Goal: Navigation & Orientation: Find specific page/section

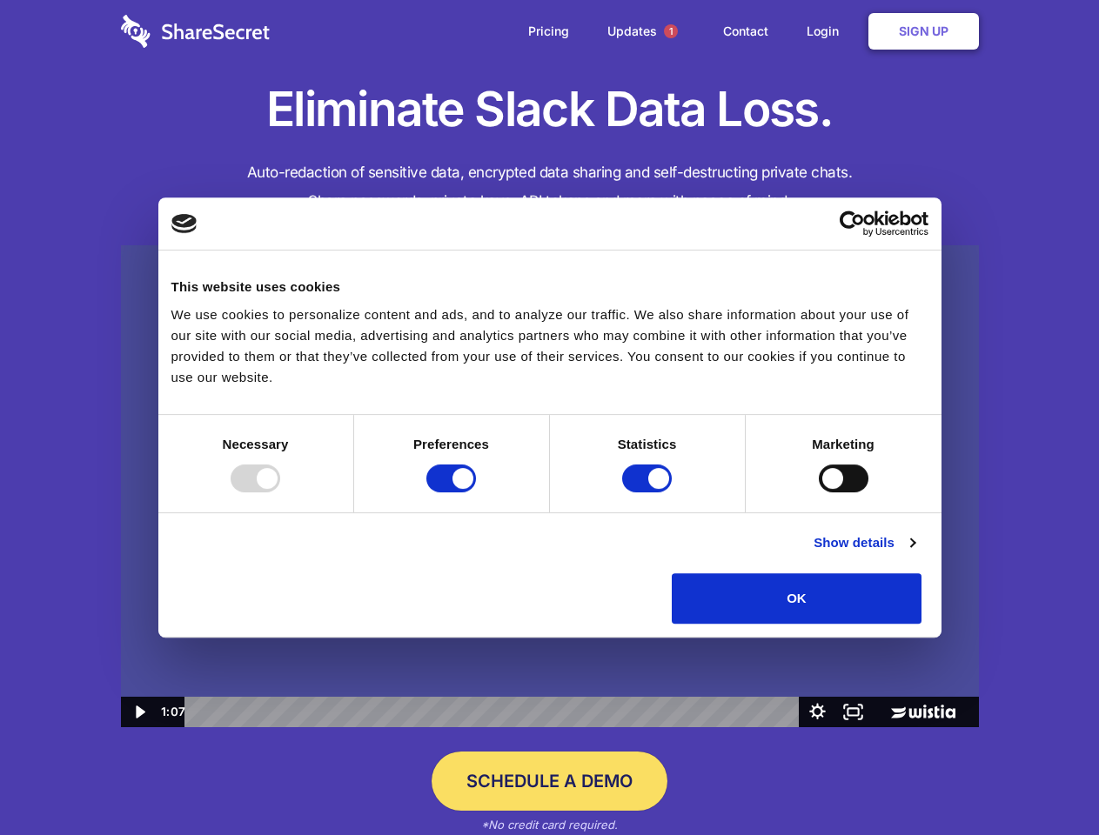
click at [549, 418] on img at bounding box center [550, 486] width 858 height 483
click at [280, 492] on div at bounding box center [256, 479] width 50 height 28
click at [476, 492] on input "Preferences" at bounding box center [451, 479] width 50 height 28
checkbox input "false"
click at [649, 492] on input "Statistics" at bounding box center [647, 479] width 50 height 28
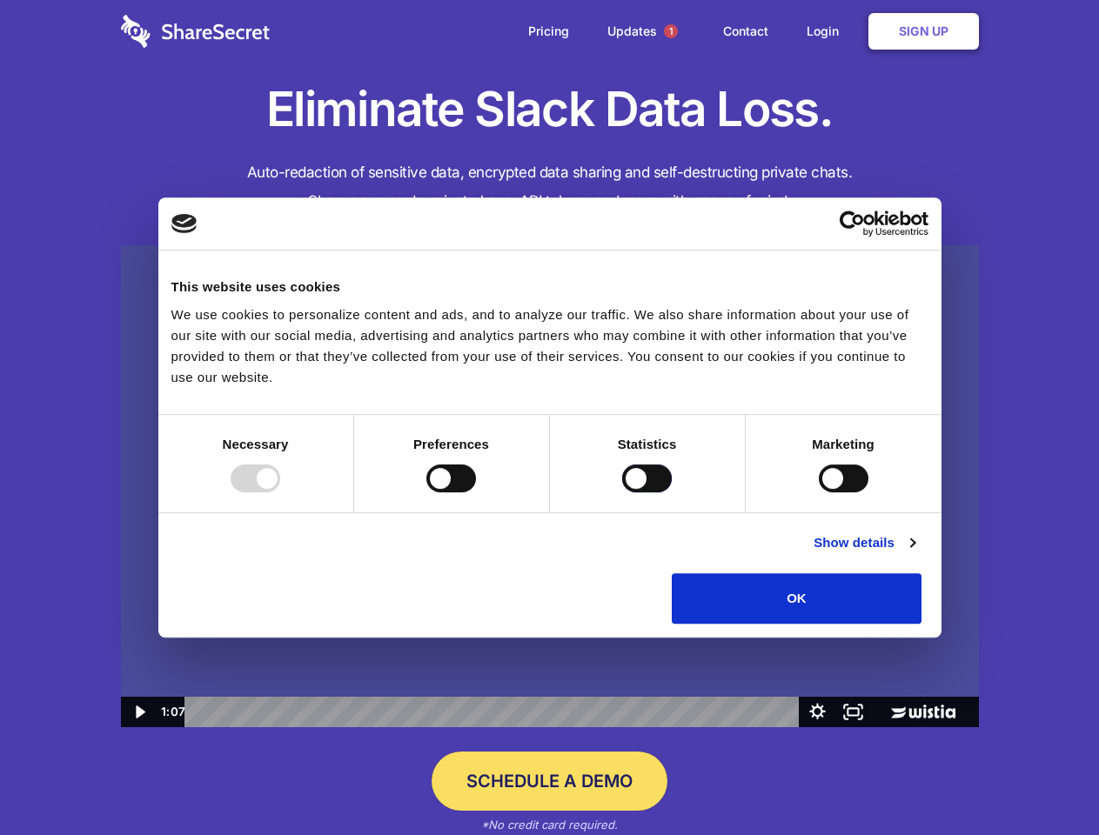
checkbox input "false"
click at [819, 492] on input "Marketing" at bounding box center [844, 479] width 50 height 28
checkbox input "true"
click at [914, 553] on link "Show details" at bounding box center [864, 543] width 101 height 21
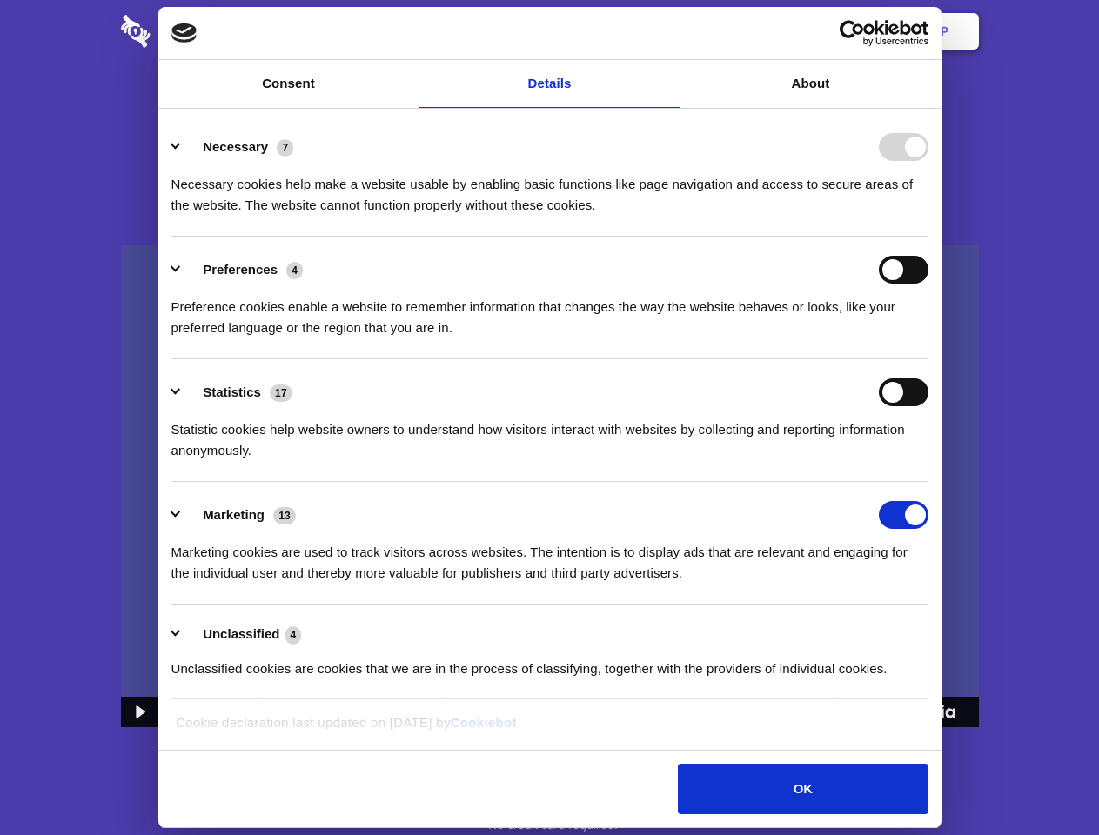
click at [928, 237] on li "Necessary 7 Necessary cookies help make a website usable by enabling basic func…" at bounding box center [549, 175] width 757 height 123
click at [670, 31] on span "1" at bounding box center [671, 31] width 14 height 14
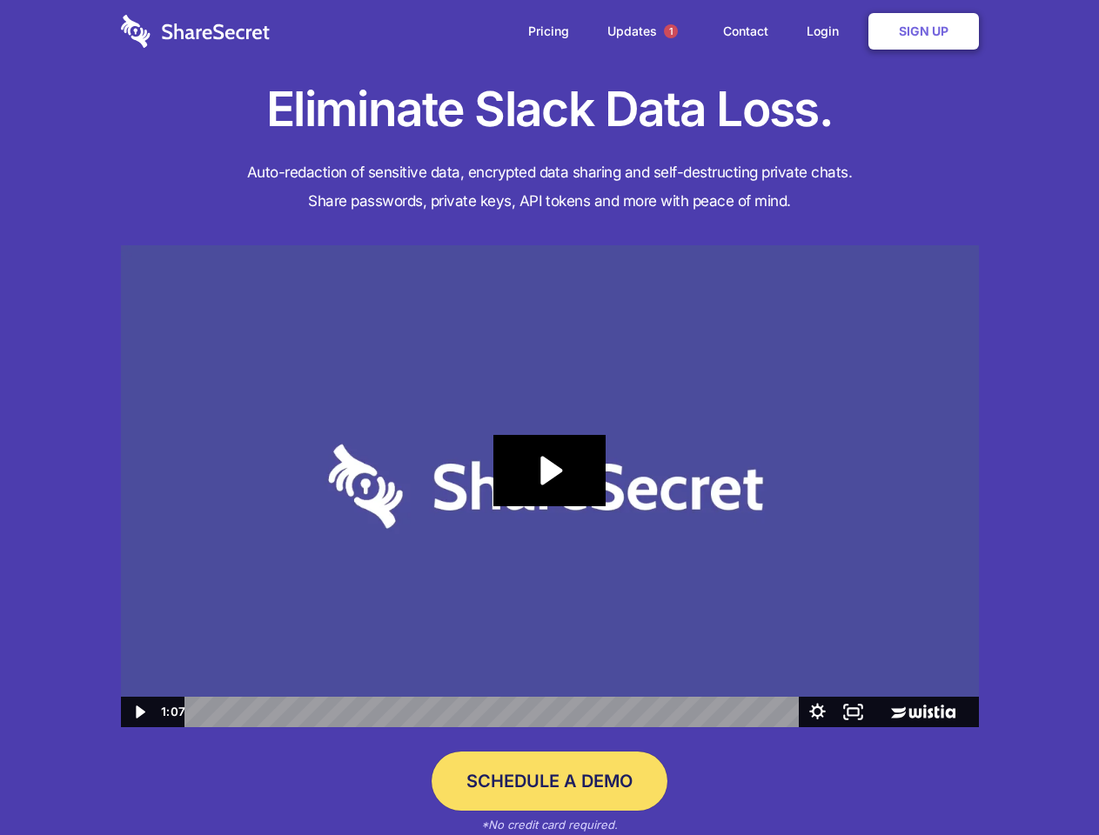
click at [550, 486] on icon "Play Video: Sharesecret Slack Extension" at bounding box center [548, 470] width 111 height 71
